Goal: Use online tool/utility: Utilize a website feature to perform a specific function

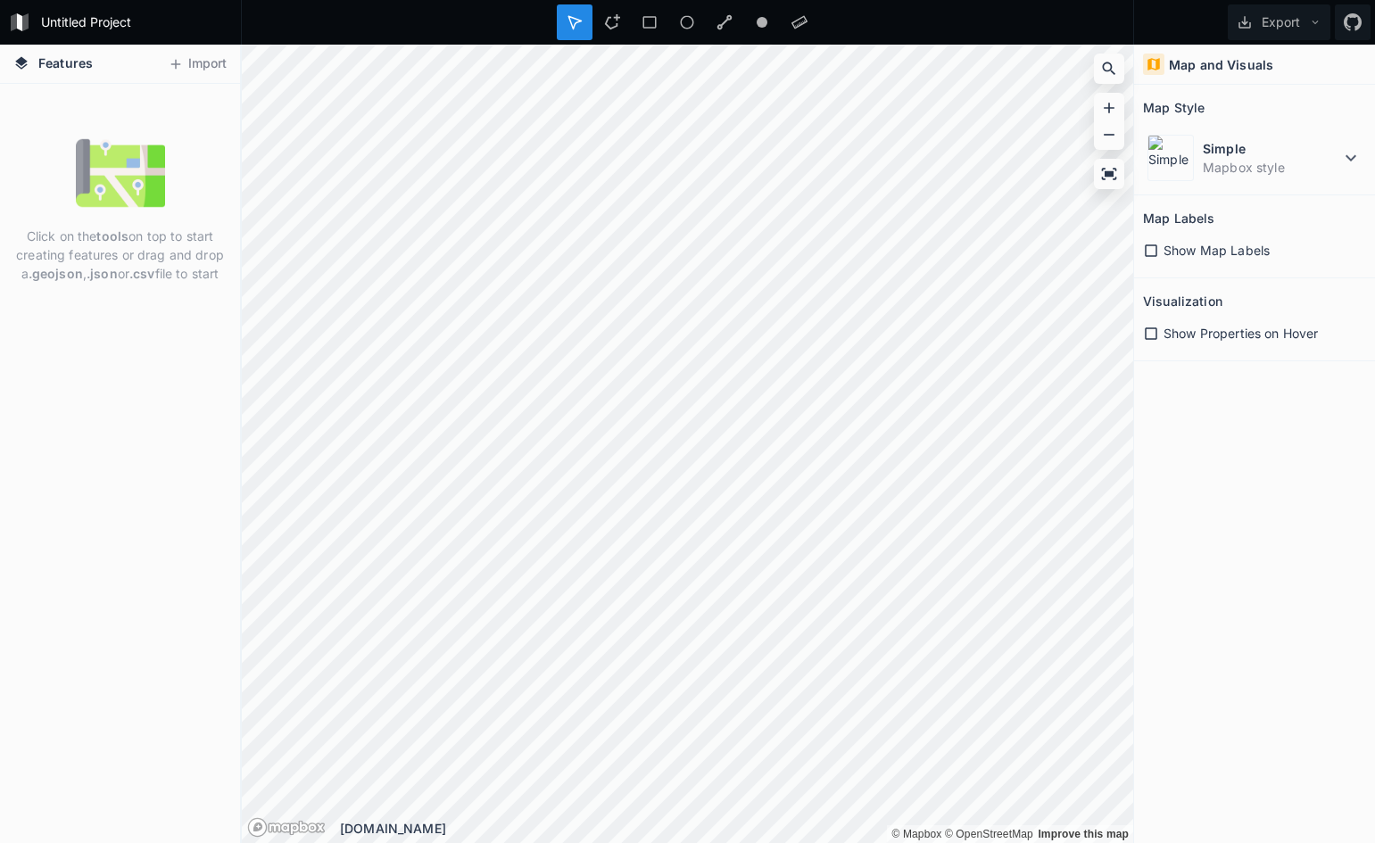
click at [1157, 250] on icon at bounding box center [1151, 251] width 16 height 16
click at [1145, 337] on icon at bounding box center [1151, 334] width 16 height 16
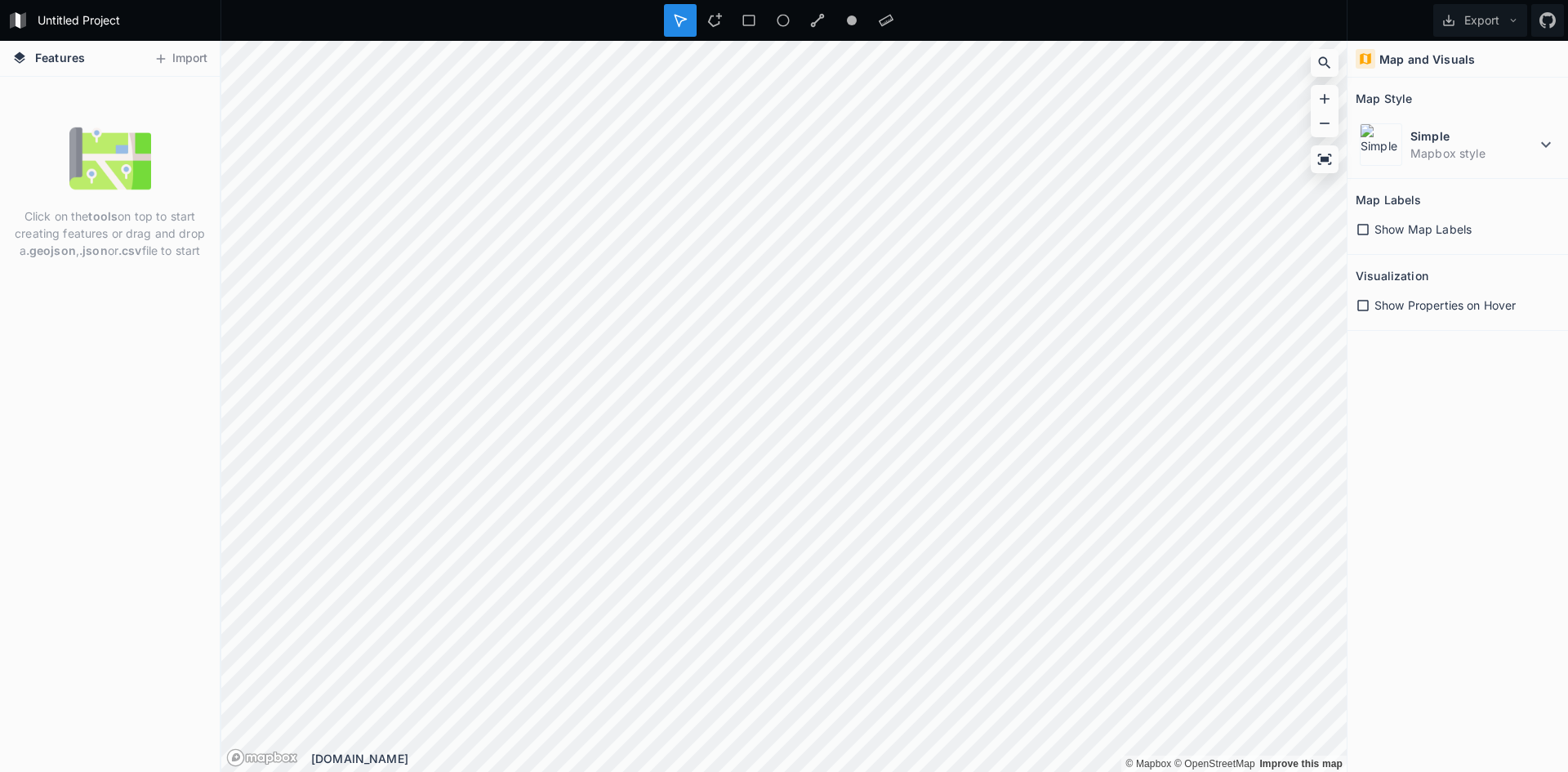
click at [1258, 54] on h4 "Map and Visuals" at bounding box center [1427, 59] width 95 height 17
click at [175, 65] on button "Import" at bounding box center [180, 59] width 70 height 27
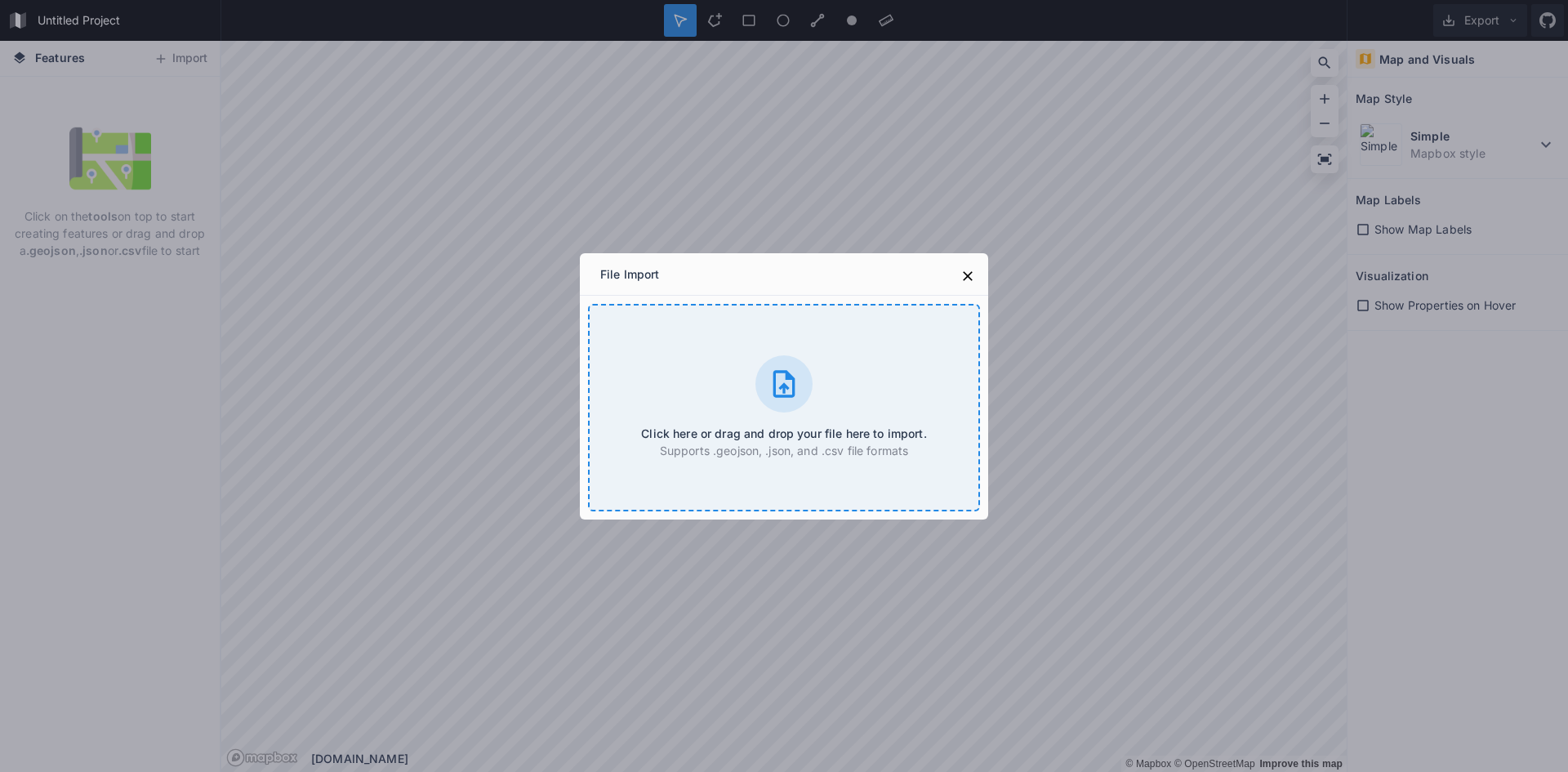
click at [754, 402] on div "Click here or drag and drop your file here to import. Supports .geojson, .json,…" at bounding box center [784, 408] width 392 height 208
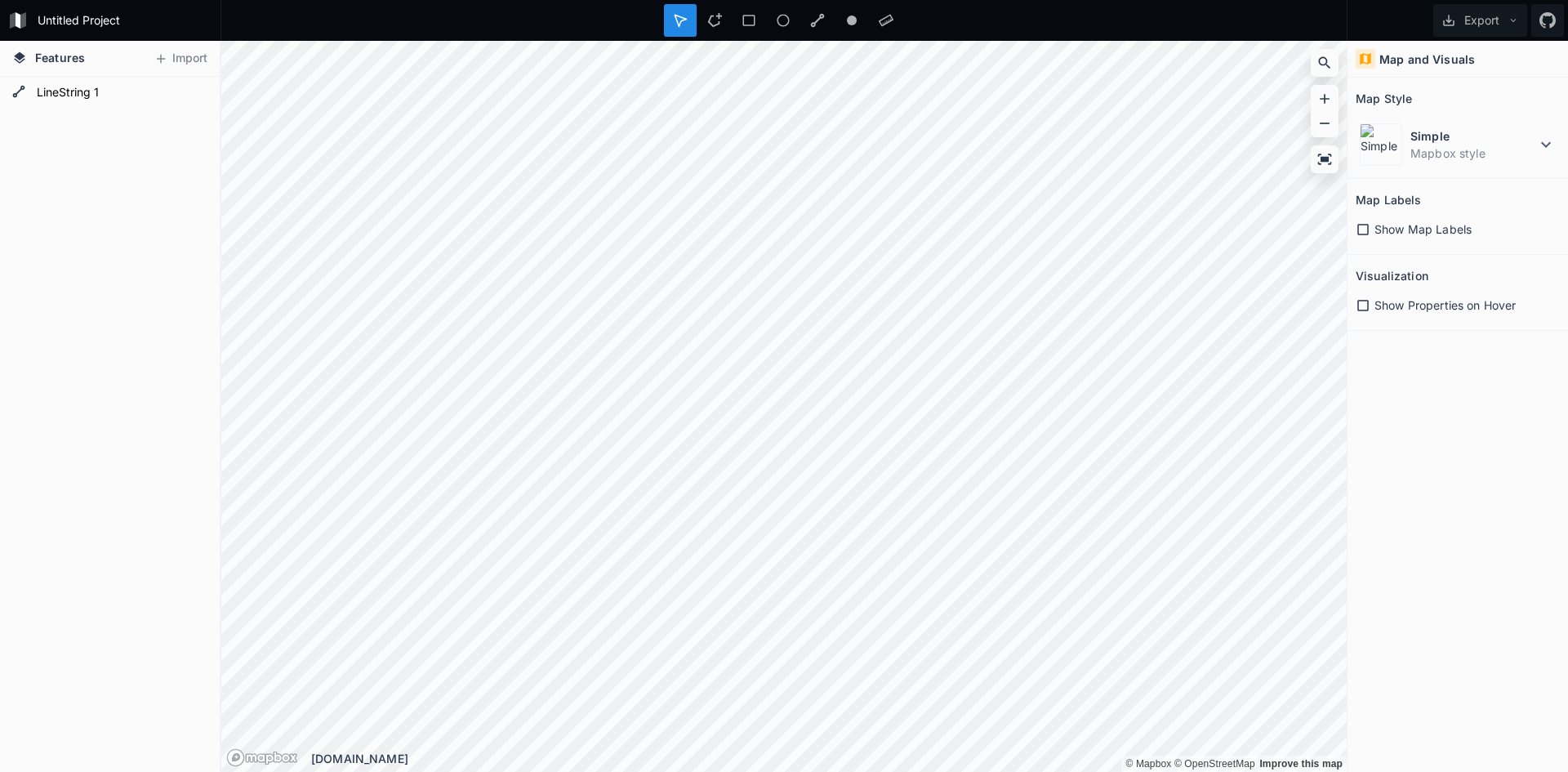
click at [1258, 230] on icon at bounding box center [1363, 230] width 15 height 15
click at [1258, 305] on icon at bounding box center [1363, 306] width 15 height 15
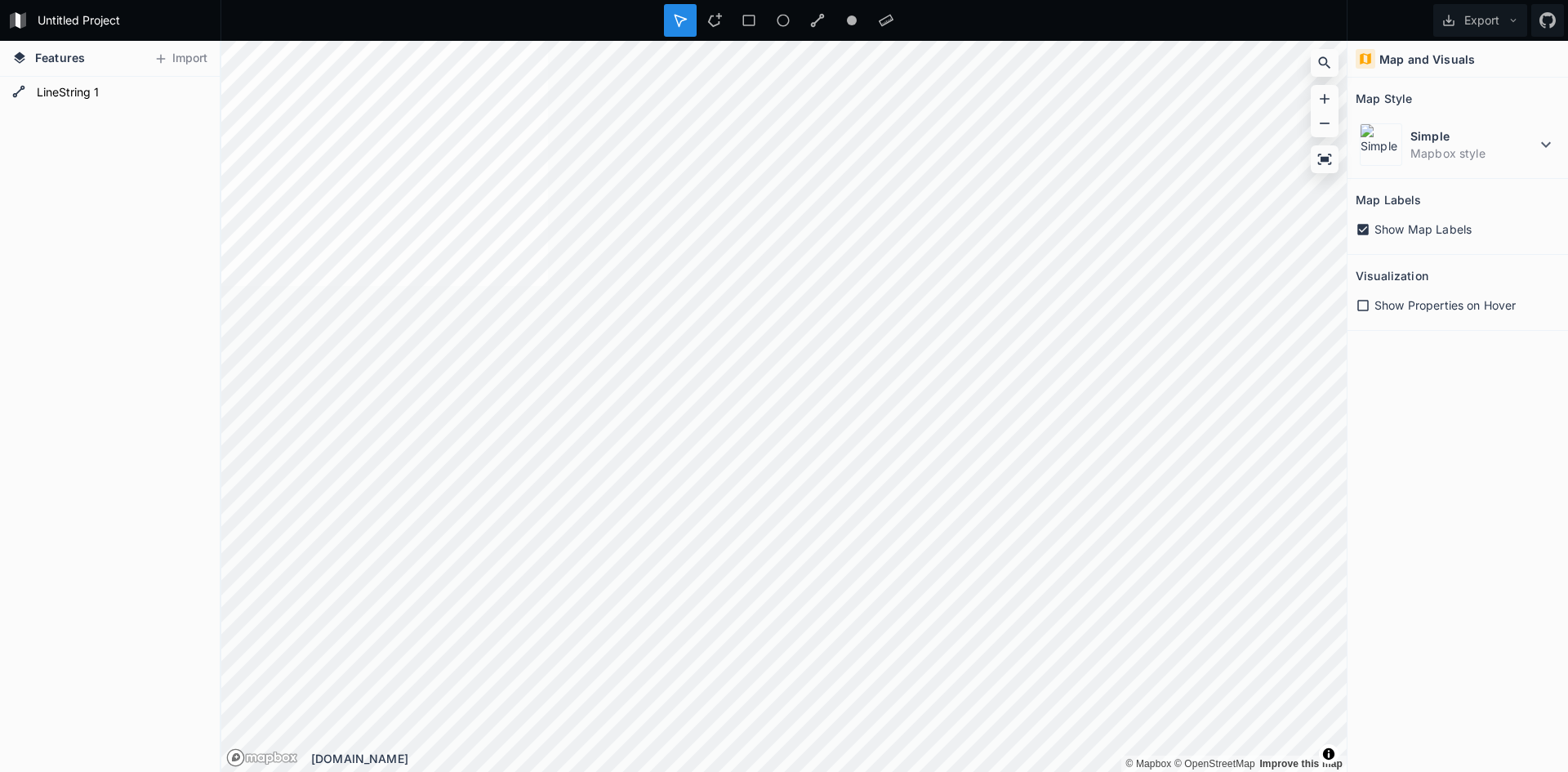
click at [1258, 301] on icon at bounding box center [1363, 306] width 15 height 15
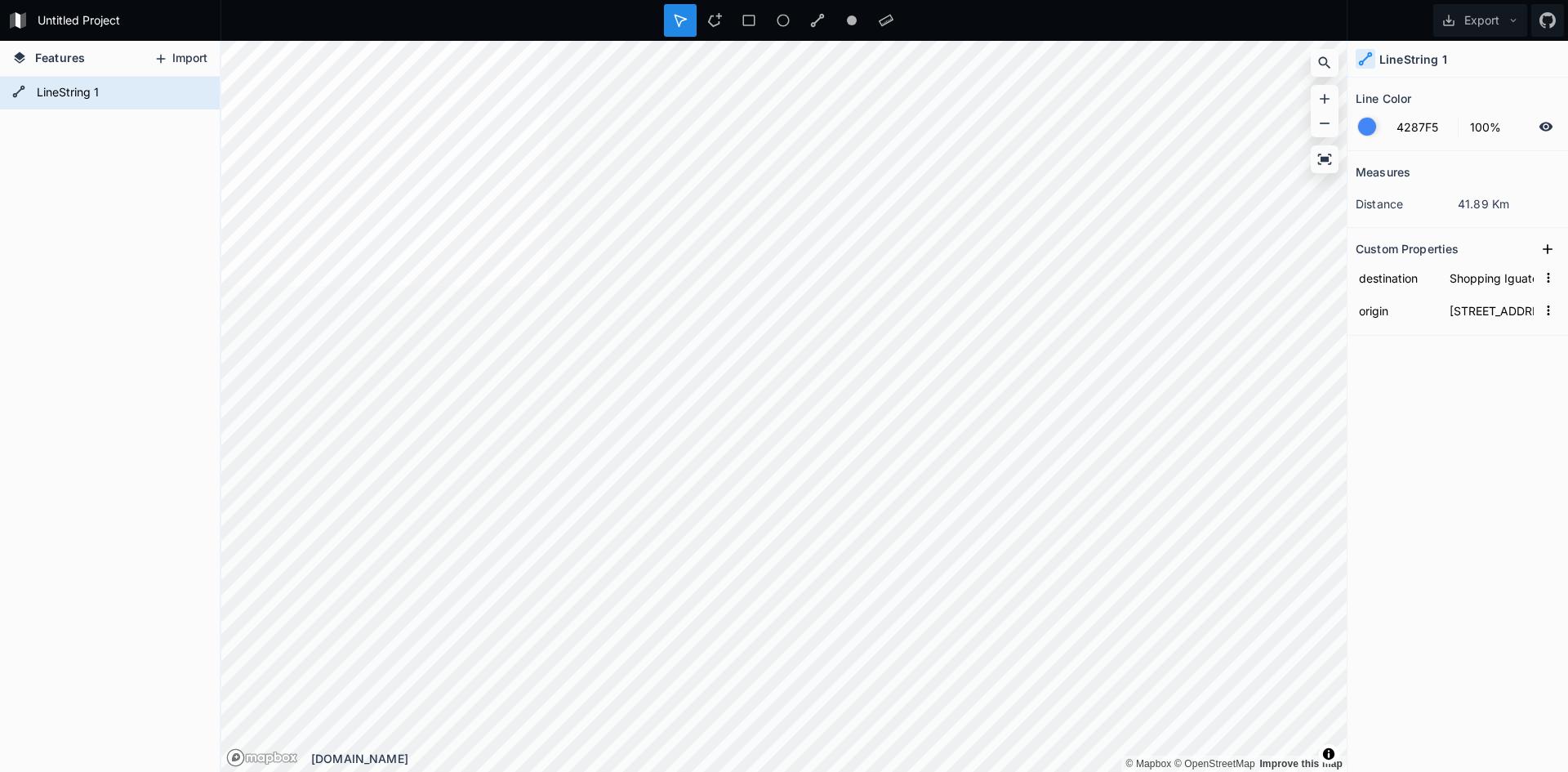
click at [173, 61] on button "Import" at bounding box center [180, 59] width 70 height 27
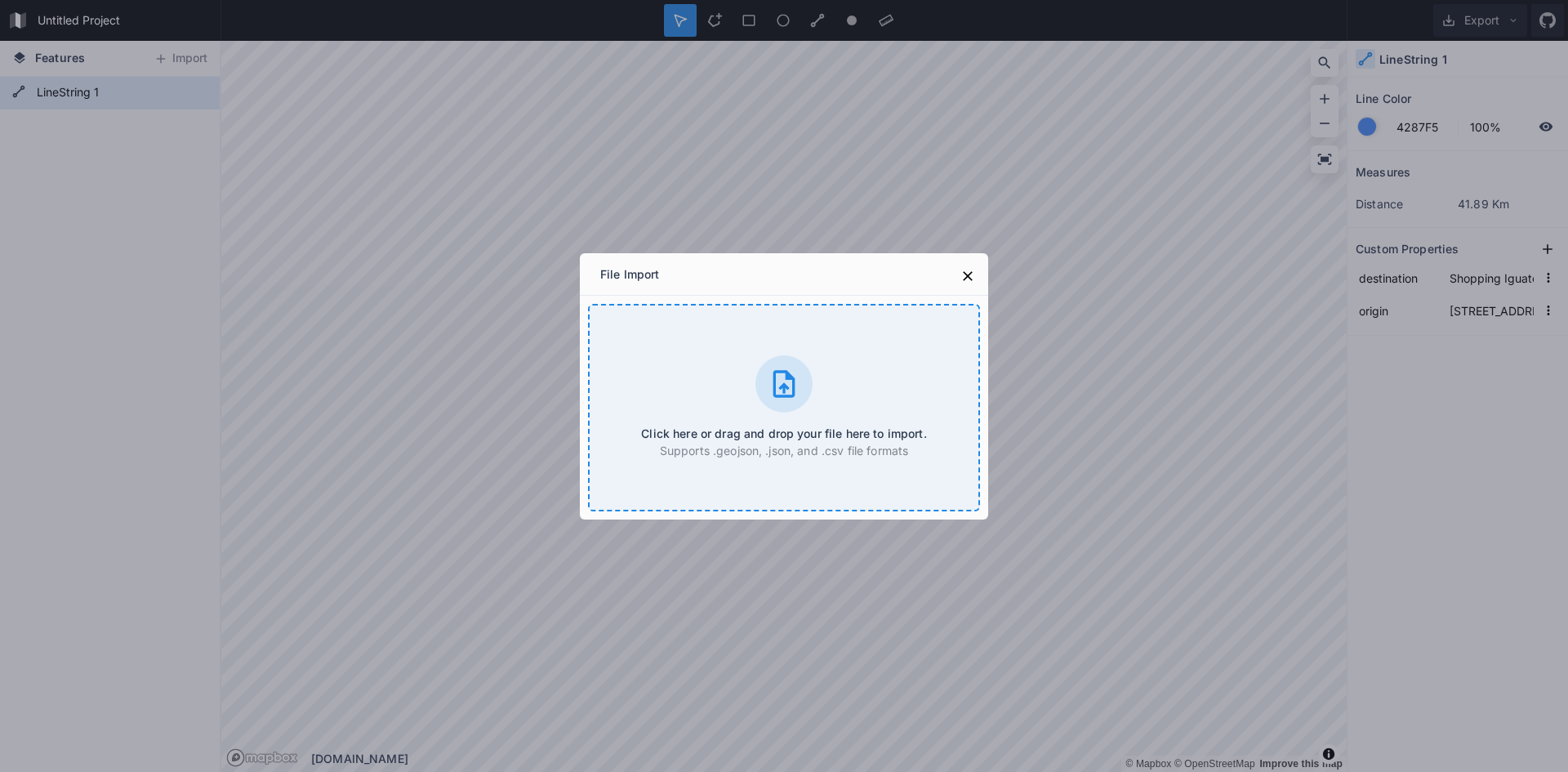
click at [683, 388] on div "Click here or drag and drop your file here to import. Supports .geojson, .json,…" at bounding box center [784, 408] width 392 height 208
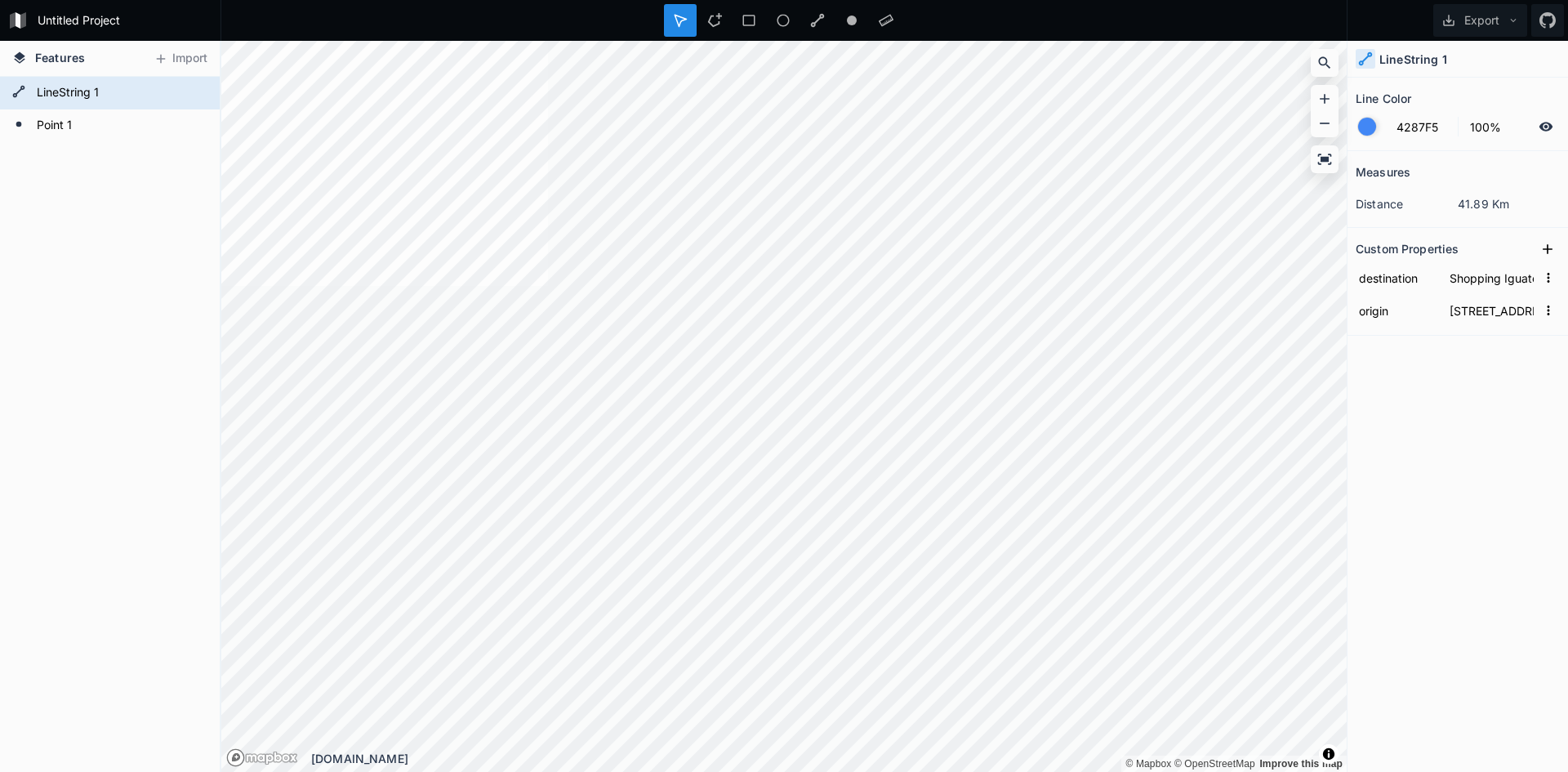
click at [1258, 210] on dd "41.89 Km" at bounding box center [1509, 203] width 103 height 17
click at [1258, 125] on icon at bounding box center [1546, 126] width 14 height 9
click at [1258, 125] on icon at bounding box center [1546, 126] width 13 height 11
click at [49, 129] on form "Point 1" at bounding box center [108, 125] width 153 height 25
click at [60, 125] on form "Point 1" at bounding box center [108, 125] width 153 height 25
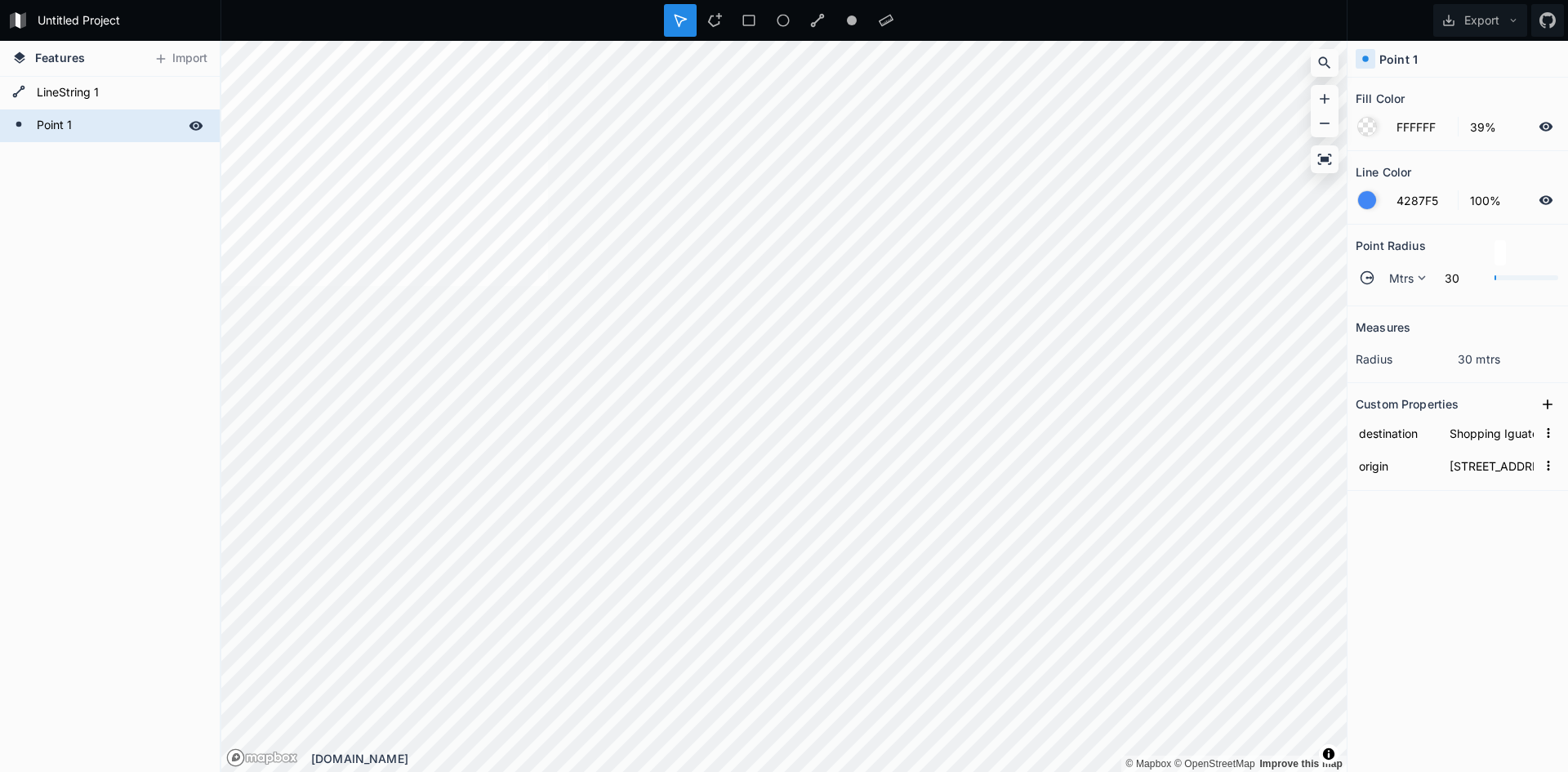
click at [195, 126] on icon at bounding box center [196, 125] width 14 height 9
click at [195, 126] on icon at bounding box center [196, 125] width 13 height 11
click at [196, 95] on icon at bounding box center [196, 93] width 15 height 15
click at [140, 130] on form "Point 1" at bounding box center [108, 125] width 153 height 25
click at [92, 121] on form "Point 1" at bounding box center [108, 125] width 153 height 25
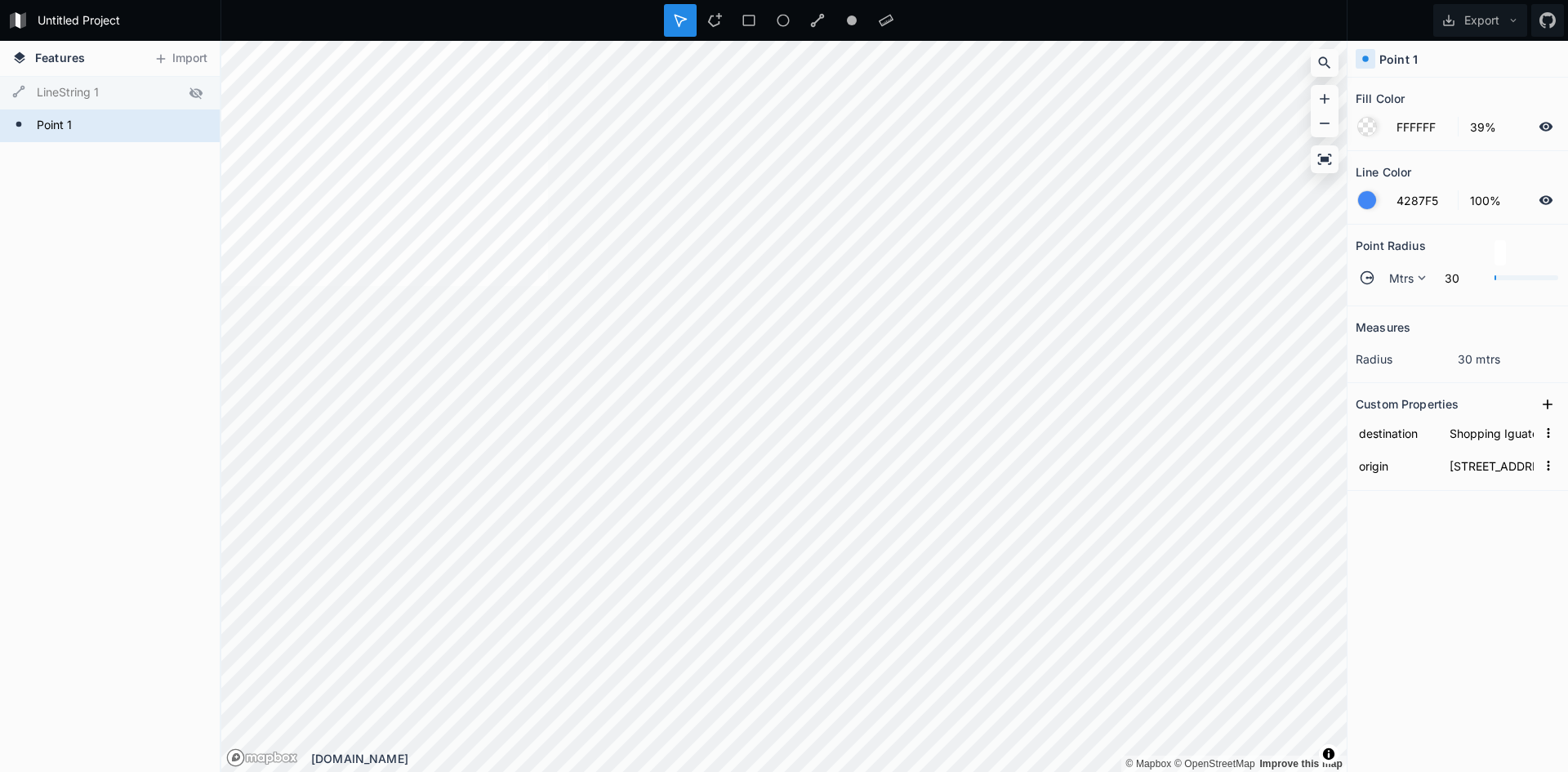
click at [188, 96] on div at bounding box center [196, 92] width 23 height 23
click at [0, 0] on icon at bounding box center [0, 0] width 0 height 0
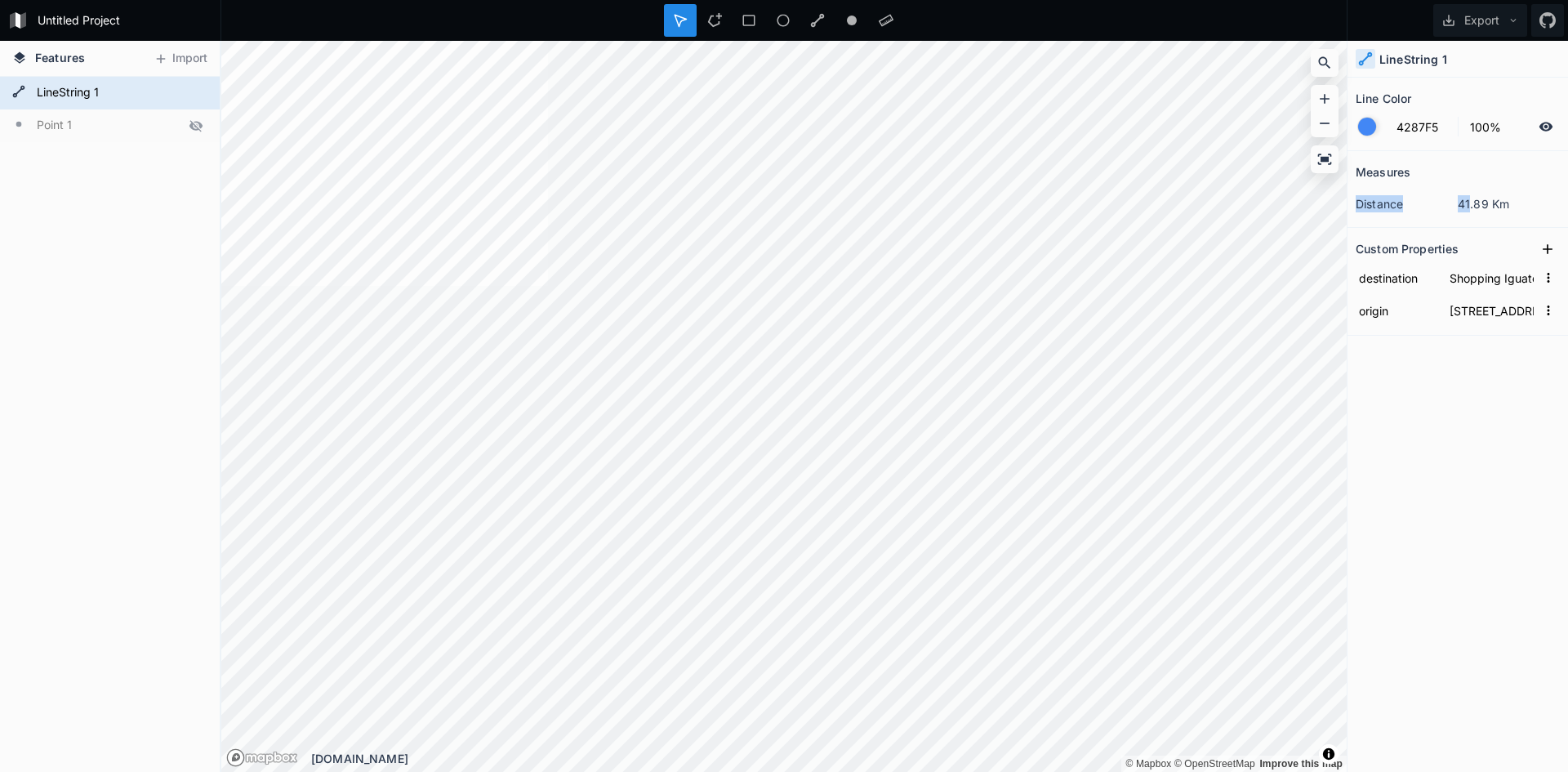
click at [1258, 190] on section "Measures distance 41.89 Km" at bounding box center [1457, 190] width 221 height 77
click at [1258, 208] on dd "41.89 Km" at bounding box center [1509, 203] width 103 height 17
click at [1258, 132] on icon at bounding box center [1546, 126] width 15 height 15
click at [110, 121] on form "Point 1" at bounding box center [108, 125] width 153 height 25
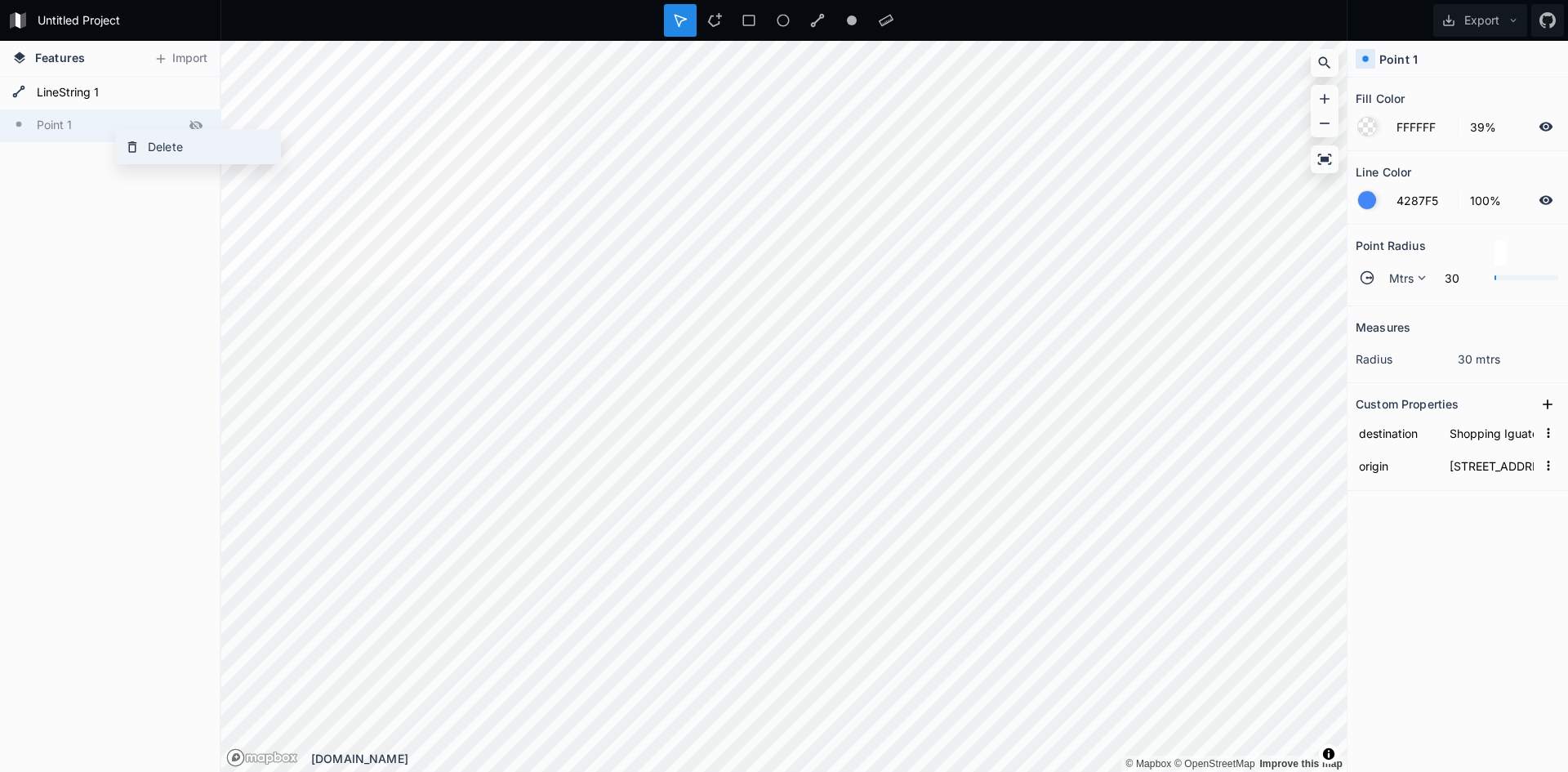
click at [130, 148] on icon at bounding box center [133, 147] width 9 height 11
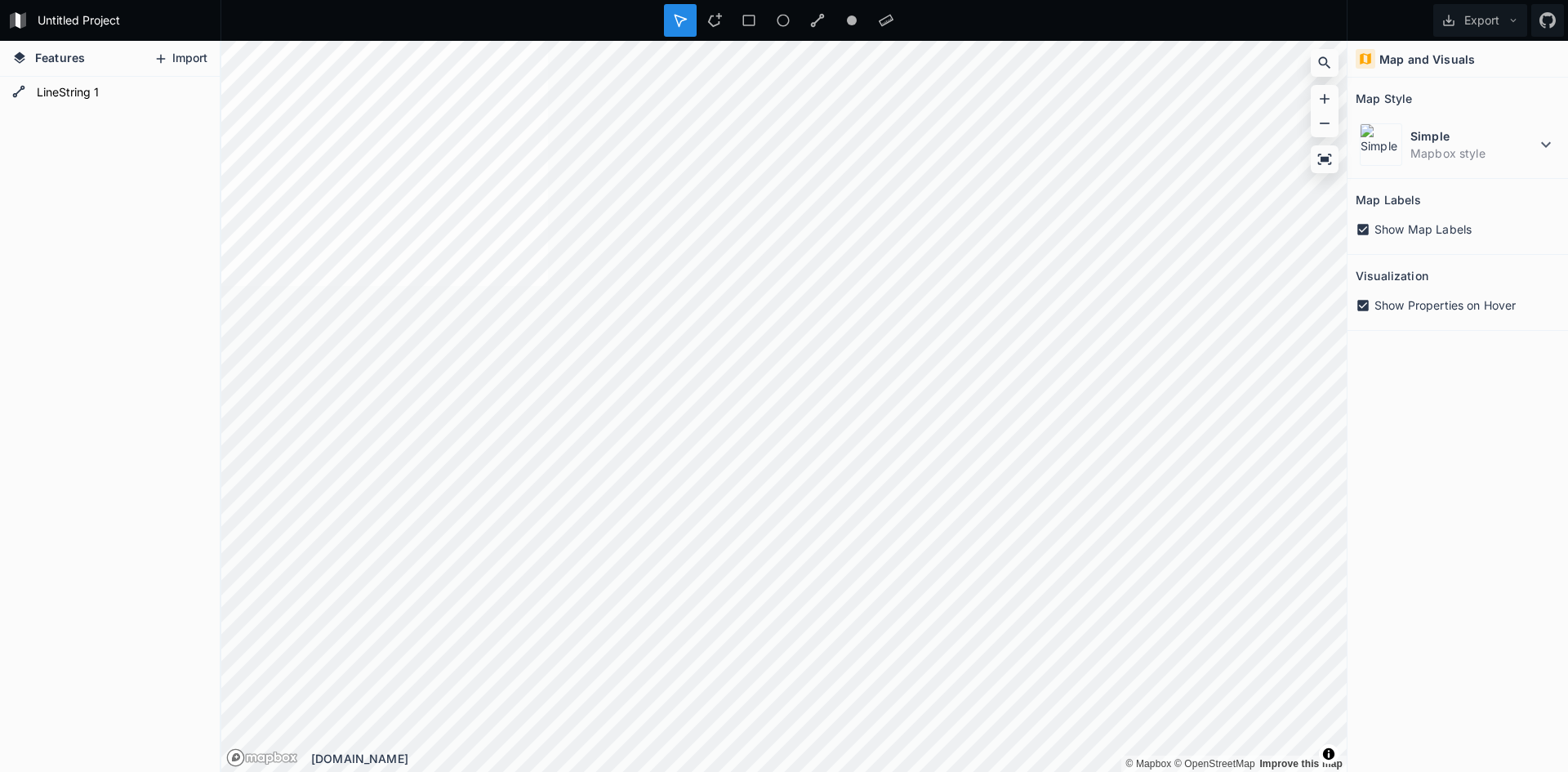
click at [186, 60] on button "Import" at bounding box center [180, 59] width 70 height 27
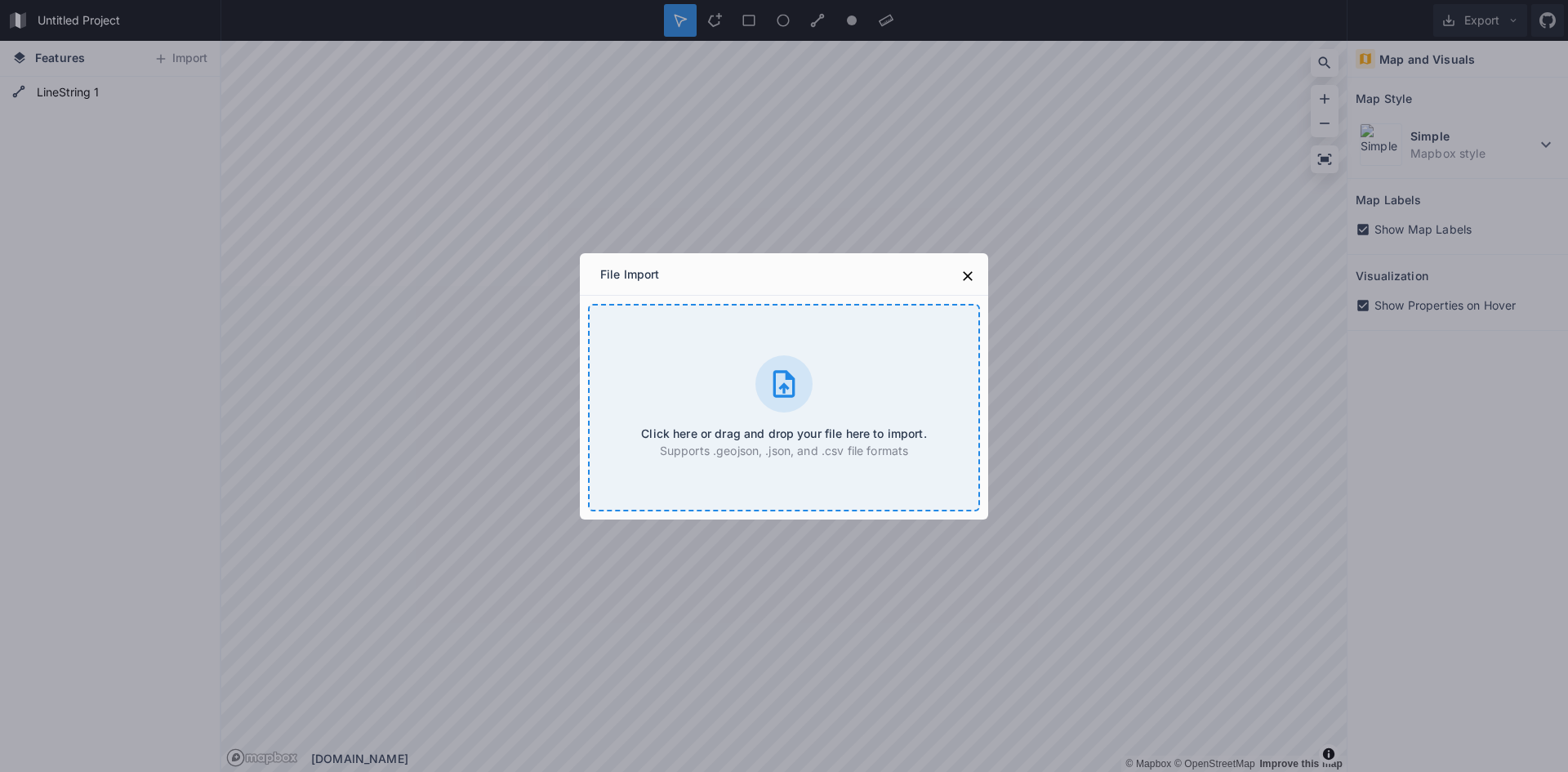
drag, startPoint x: 774, startPoint y: 375, endPoint x: 785, endPoint y: 373, distance: 11.2
click at [785, 373] on icon at bounding box center [784, 383] width 22 height 27
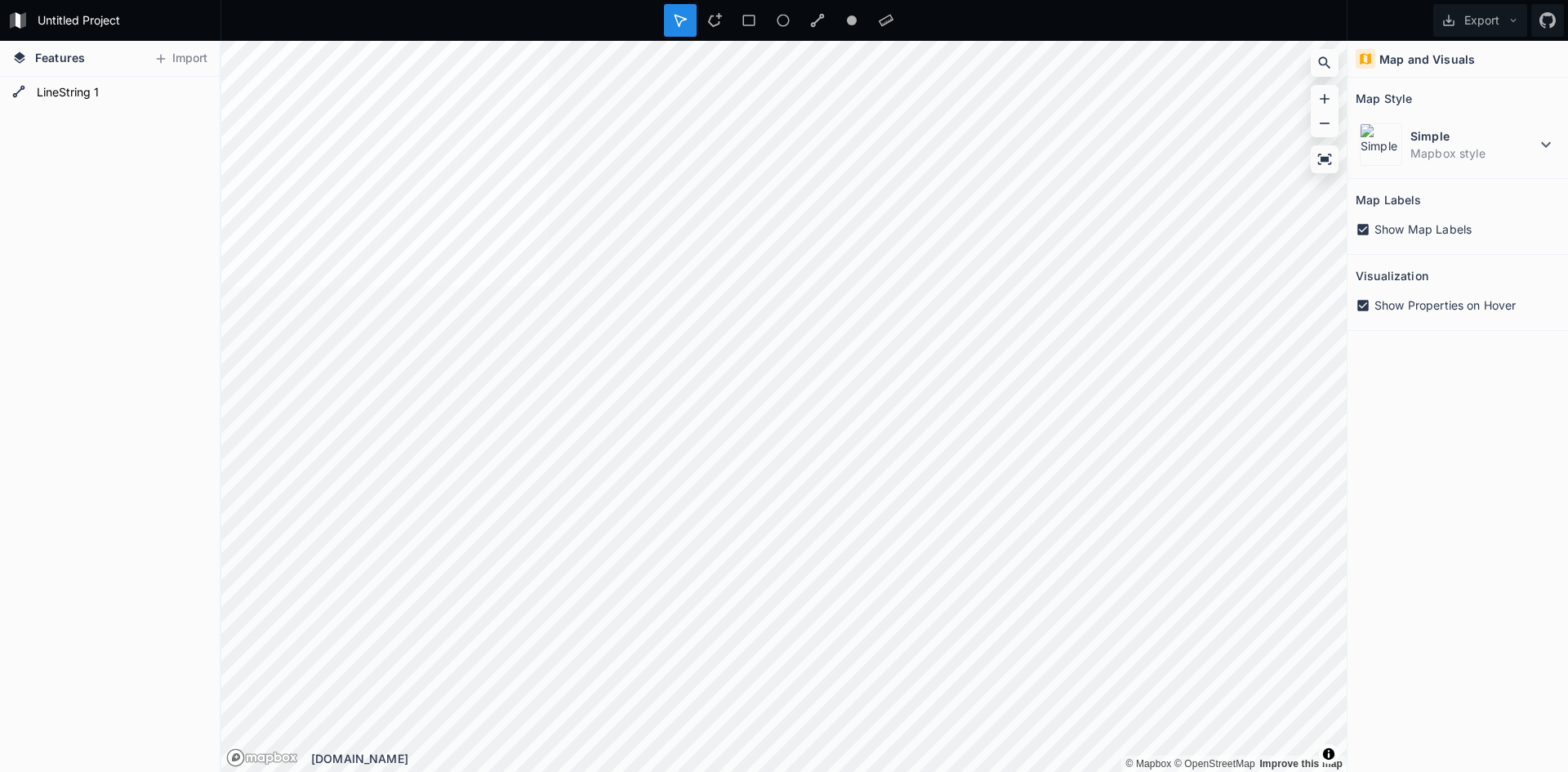
click at [69, 124] on div "Point 1 LineString 1" at bounding box center [110, 424] width 220 height 695
click at [83, 146] on div "Point 1 LineString 1" at bounding box center [110, 424] width 220 height 695
click at [92, 179] on div "Point 1 LineString 1" at bounding box center [110, 424] width 220 height 695
